Goal: Check status: Check status

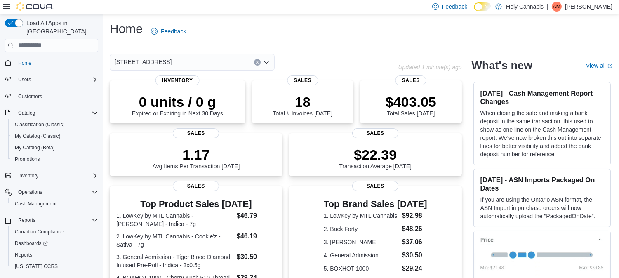
click at [226, 65] on div "[STREET_ADDRESS]" at bounding box center [192, 62] width 165 height 16
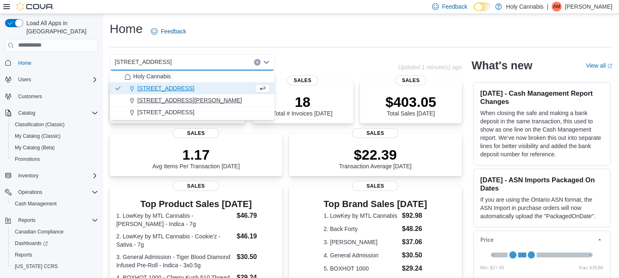
click at [177, 99] on span "[STREET_ADDRESS][PERSON_NAME]" at bounding box center [189, 100] width 105 height 8
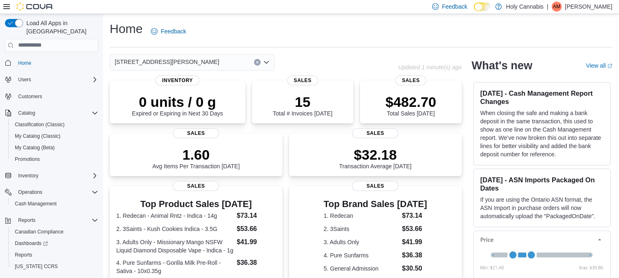
click at [195, 64] on div "[STREET_ADDRESS][PERSON_NAME] Selected. [STREET_ADDRESS][PERSON_NAME] Press Bac…" at bounding box center [192, 62] width 165 height 16
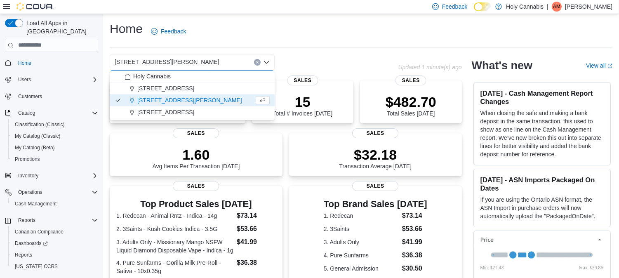
click at [184, 89] on span "[STREET_ADDRESS]" at bounding box center [165, 88] width 57 height 8
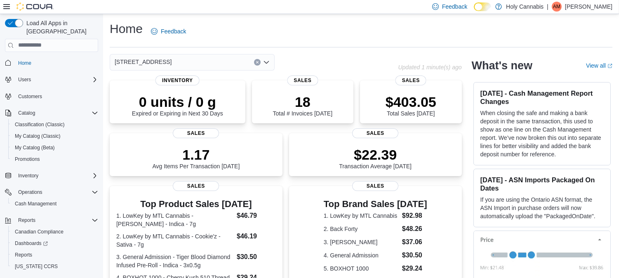
click at [207, 62] on div "[STREET_ADDRESS]" at bounding box center [192, 62] width 165 height 16
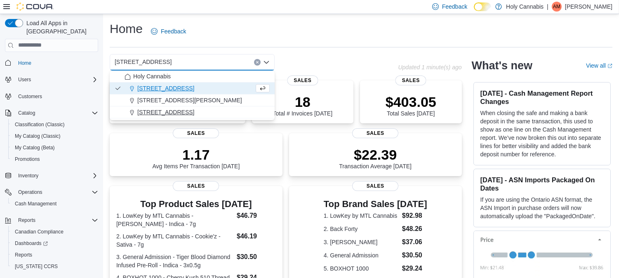
click at [194, 109] on span "[STREET_ADDRESS]" at bounding box center [165, 112] width 57 height 8
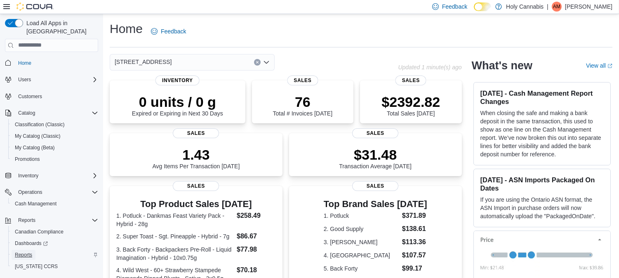
click at [22, 252] on span "Reports" at bounding box center [23, 255] width 17 height 7
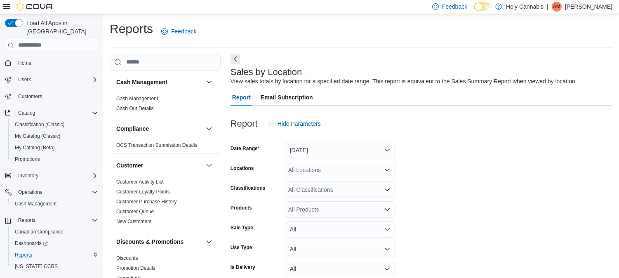
scroll to position [19, 0]
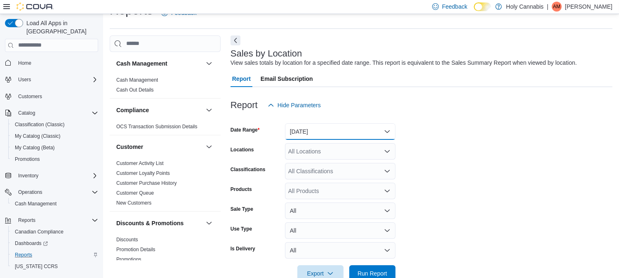
click at [381, 135] on button "[DATE]" at bounding box center [340, 131] width 111 height 16
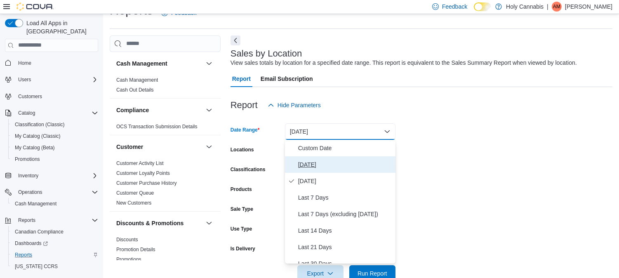
click at [306, 162] on span "[DATE]" at bounding box center [345, 165] width 94 height 10
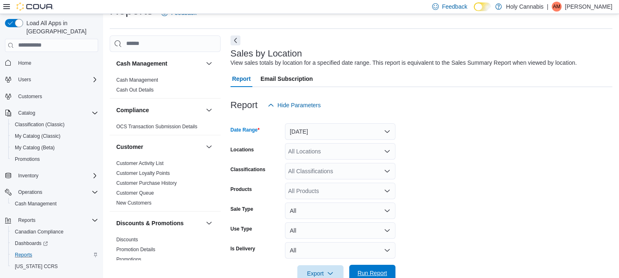
click at [366, 268] on span "Run Report" at bounding box center [372, 273] width 36 height 16
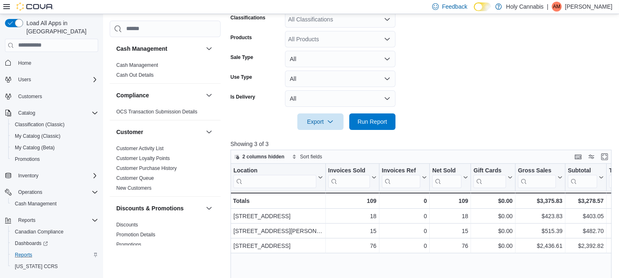
scroll to position [171, 0]
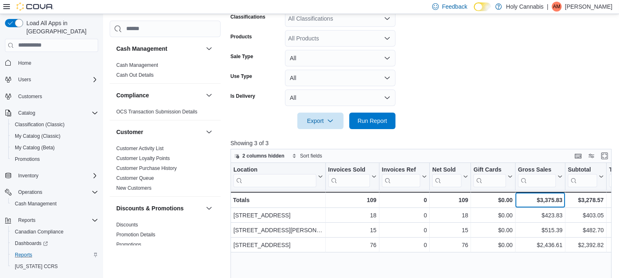
click at [545, 196] on div "$3,375.83" at bounding box center [540, 200] width 45 height 10
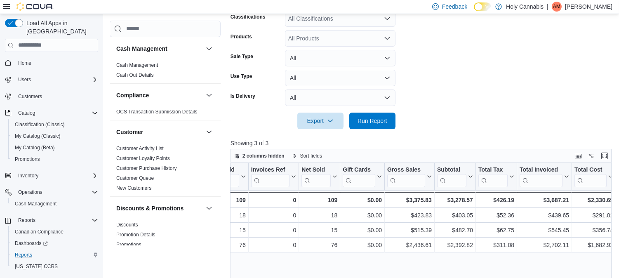
scroll to position [0, 181]
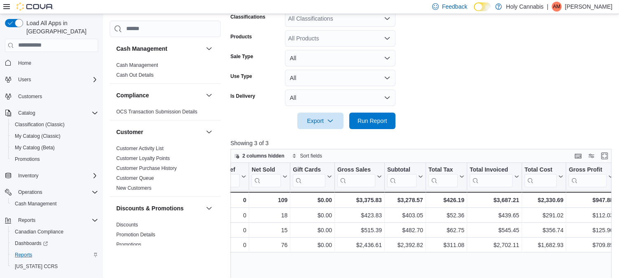
click at [473, 98] on form "Date Range [DATE] Locations All Locations Classifications All Classifications P…" at bounding box center [423, 45] width 385 height 168
